Goal: Navigation & Orientation: Find specific page/section

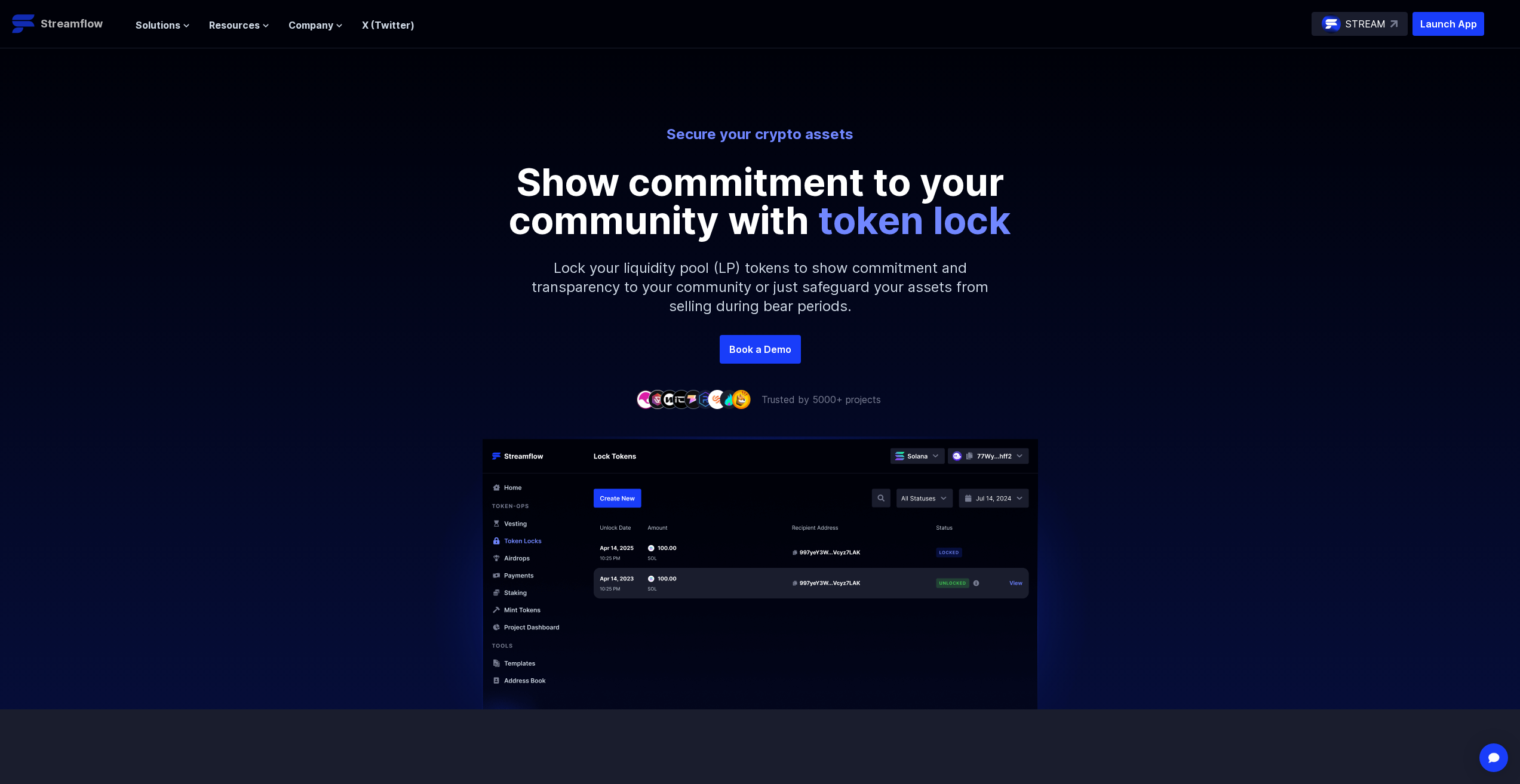
click at [19, 26] on img at bounding box center [24, 24] width 24 height 24
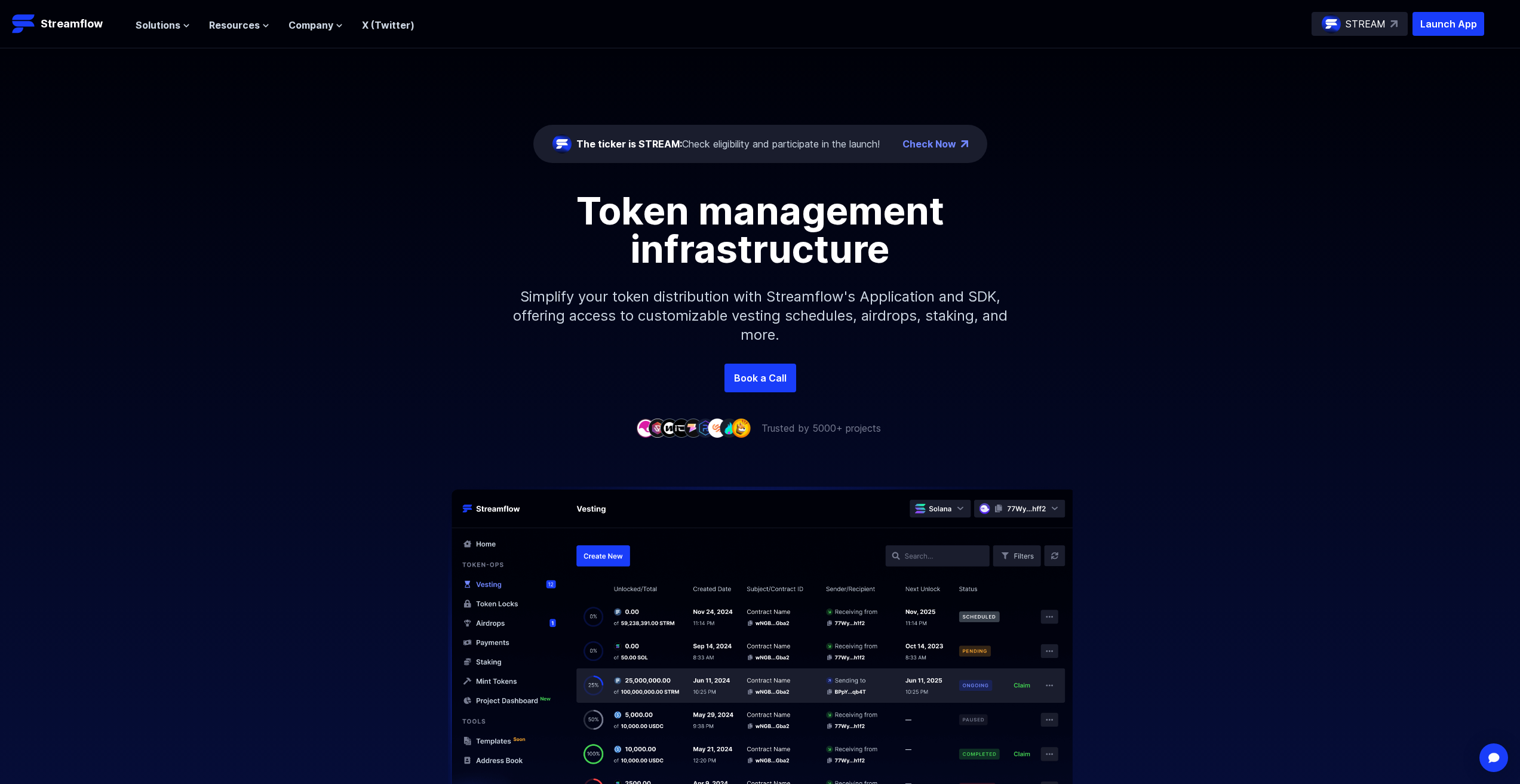
click at [880, 140] on div "The ticker is STREAM: Check eligibility and participate in the launch!" at bounding box center [728, 143] width 303 height 14
click at [650, 145] on span "The ticker is STREAM:" at bounding box center [629, 144] width 106 height 12
click at [716, 145] on div "The ticker is STREAM: Check eligibility and participate in the launch!" at bounding box center [728, 143] width 303 height 14
click at [925, 142] on link "Check Now" at bounding box center [929, 143] width 54 height 14
